Goal: Information Seeking & Learning: Learn about a topic

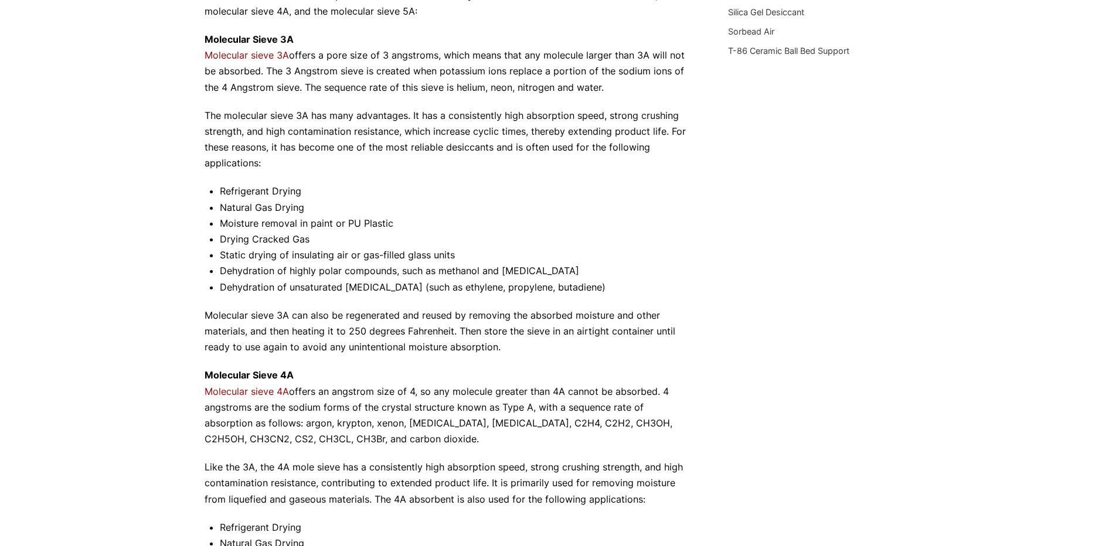
scroll to position [352, 0]
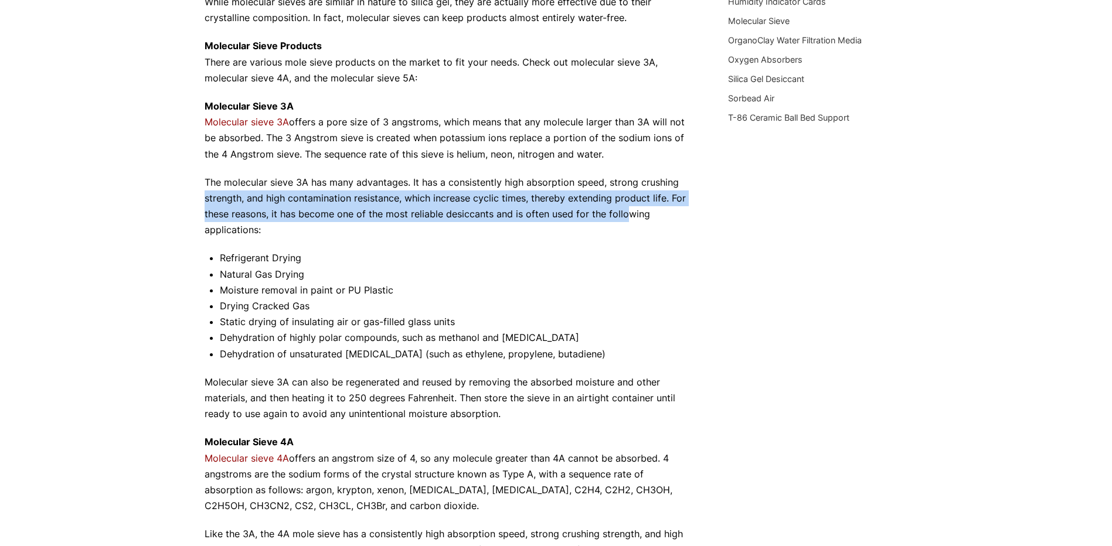
drag, startPoint x: 164, startPoint y: 193, endPoint x: 627, endPoint y: 221, distance: 464.0
click at [627, 221] on div "Our website has detected that you are using an outdated browser that will preve…" at bounding box center [556, 487] width 1112 height 1678
click at [627, 221] on p "The molecular sieve 3A has many advantages. It has a consistently high absorpti…" at bounding box center [449, 207] width 489 height 64
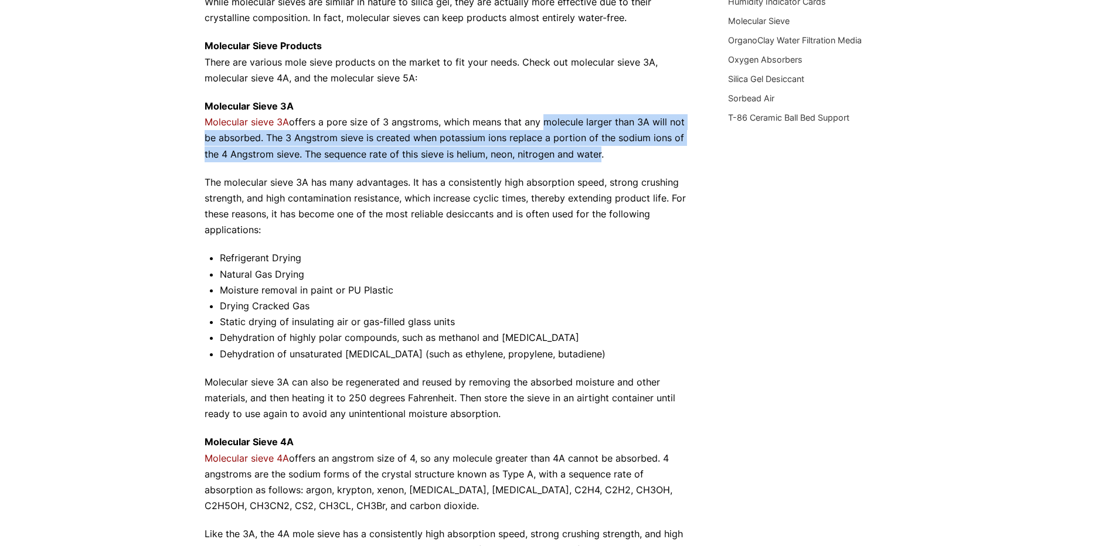
drag, startPoint x: 570, startPoint y: 136, endPoint x: 596, endPoint y: 148, distance: 29.1
click at [596, 148] on p "Molecular Sieve 3A Molecular sieve 3A offers a pore size of 3 angstroms, which …" at bounding box center [449, 130] width 489 height 64
click at [597, 148] on p "Molecular Sieve 3A Molecular sieve 3A offers a pore size of 3 angstroms, which …" at bounding box center [449, 130] width 489 height 64
drag, startPoint x: 433, startPoint y: 124, endPoint x: 471, endPoint y: 154, distance: 48.4
click at [471, 154] on p "Molecular Sieve 3A Molecular sieve 3A offers a pore size of 3 angstroms, which …" at bounding box center [449, 130] width 489 height 64
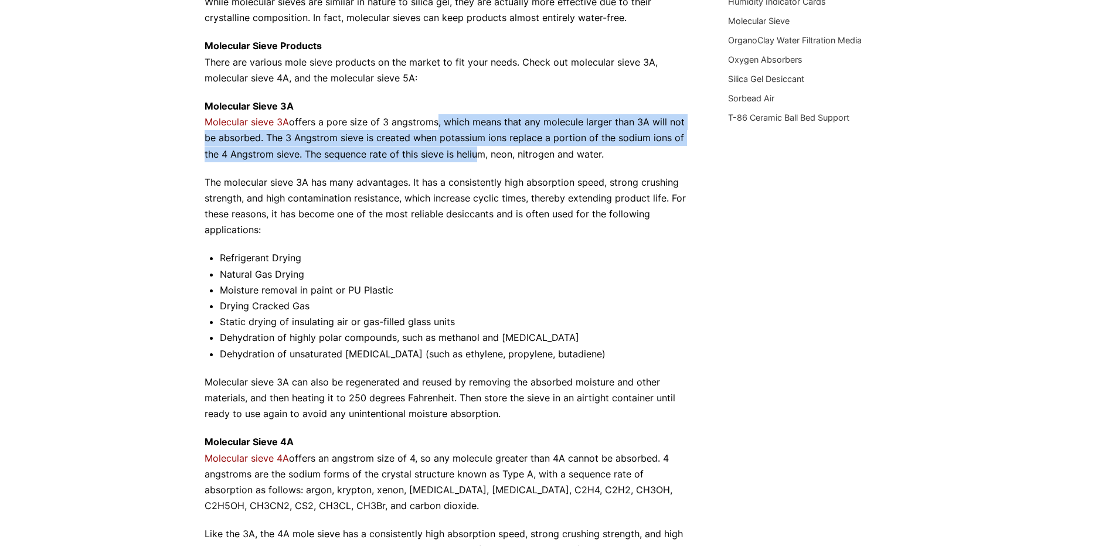
click at [472, 154] on p "Molecular Sieve 3A Molecular sieve 3A offers a pore size of 3 angstroms, which …" at bounding box center [449, 130] width 489 height 64
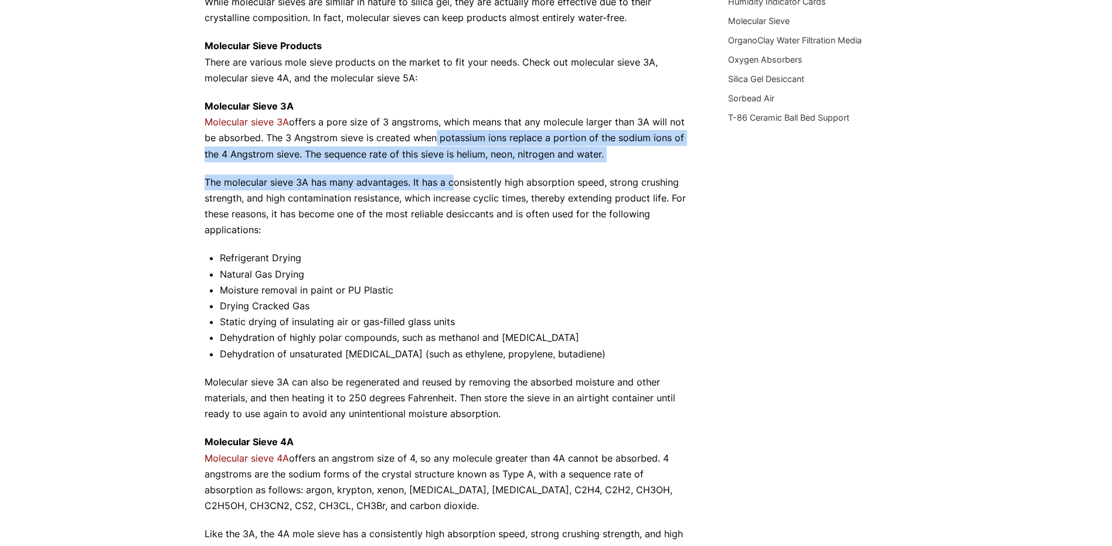
drag, startPoint x: 431, startPoint y: 141, endPoint x: 455, endPoint y: 176, distance: 43.1
click at [455, 176] on div "Not all molecular sieves are created equal, and you want to be sure to get the …" at bounding box center [449, 434] width 489 height 1217
click at [455, 176] on p "The molecular sieve 3A has many advantages. It has a consistently high absorpti…" at bounding box center [449, 207] width 489 height 64
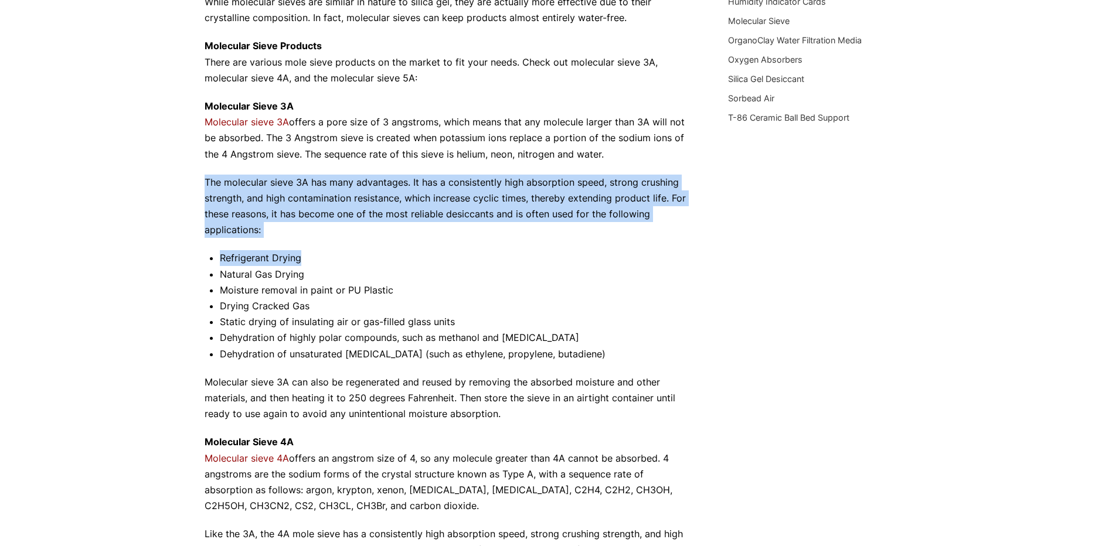
drag, startPoint x: 212, startPoint y: 186, endPoint x: 565, endPoint y: 246, distance: 357.4
click at [565, 246] on div "Our website has detected that you are using an outdated browser that will preve…" at bounding box center [556, 487] width 1112 height 1678
click at [562, 246] on div "Not all molecular sieves are created equal, and you want to be sure to get the …" at bounding box center [449, 434] width 489 height 1217
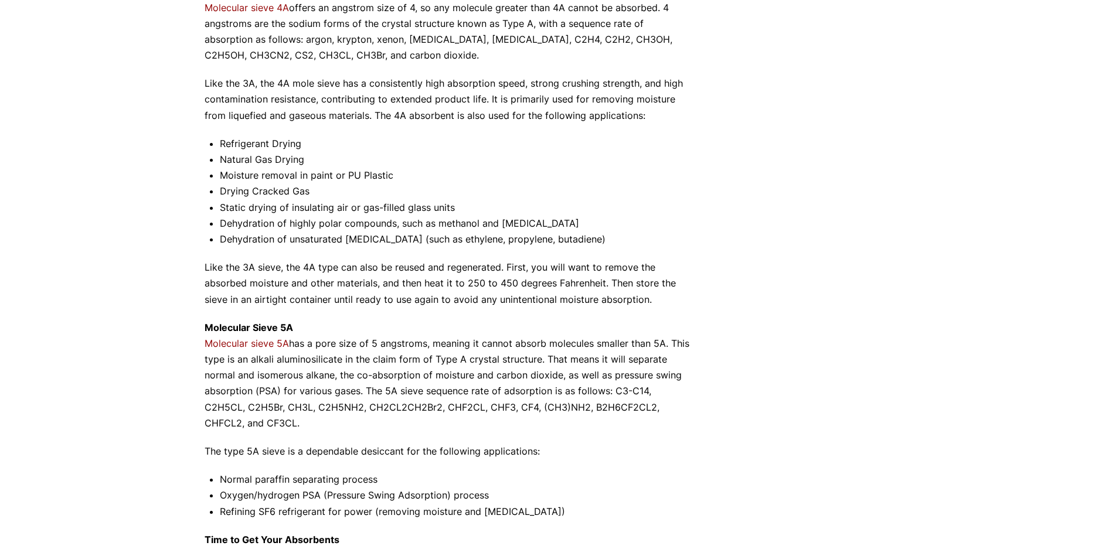
scroll to position [821, 0]
